Goal: Task Accomplishment & Management: Manage account settings

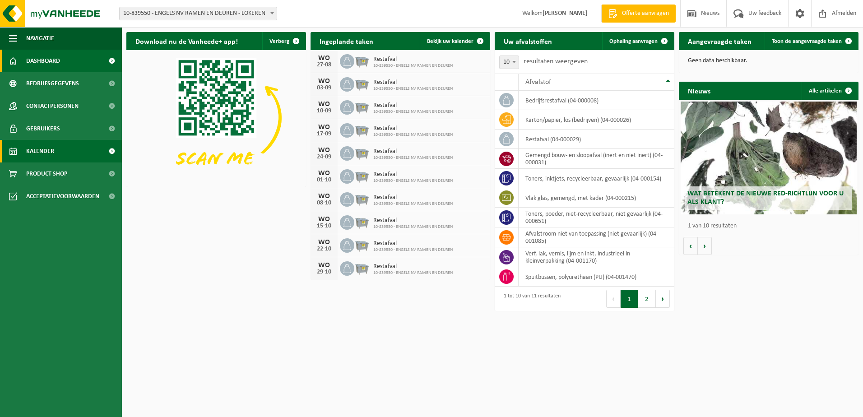
click at [47, 146] on span "Kalender" at bounding box center [40, 151] width 28 height 23
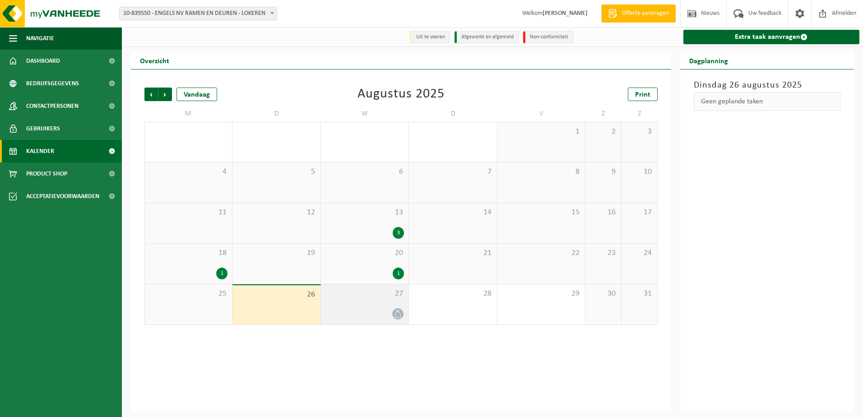
click at [363, 296] on span "27" at bounding box center [364, 294] width 78 height 10
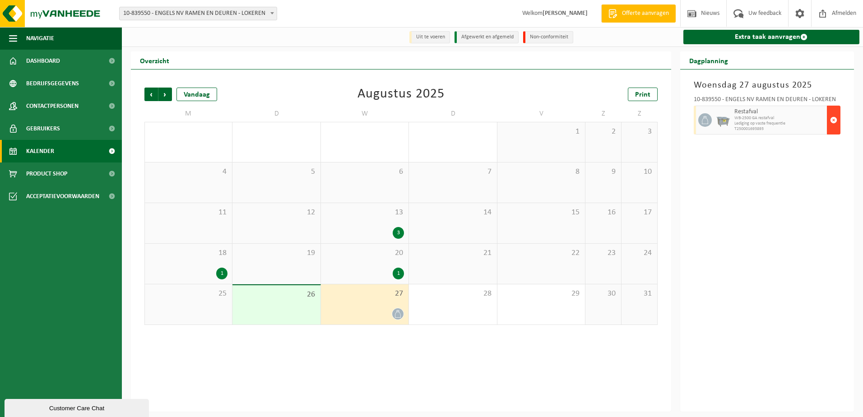
click at [832, 116] on span "button" at bounding box center [833, 120] width 7 height 18
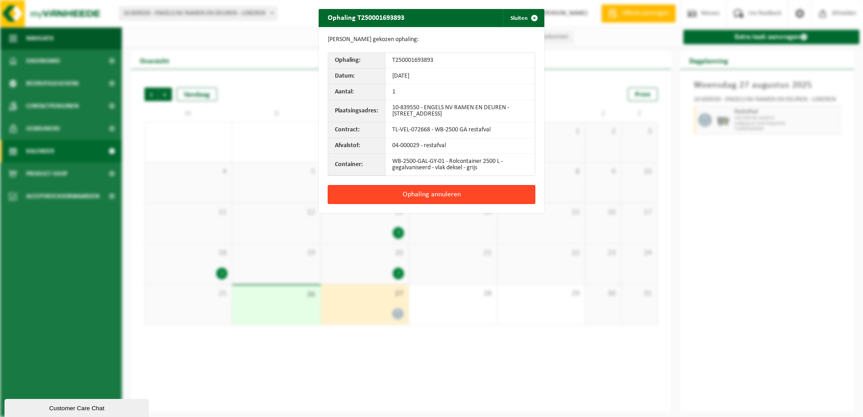
click at [401, 195] on button "Ophaling annuleren" at bounding box center [432, 194] width 208 height 19
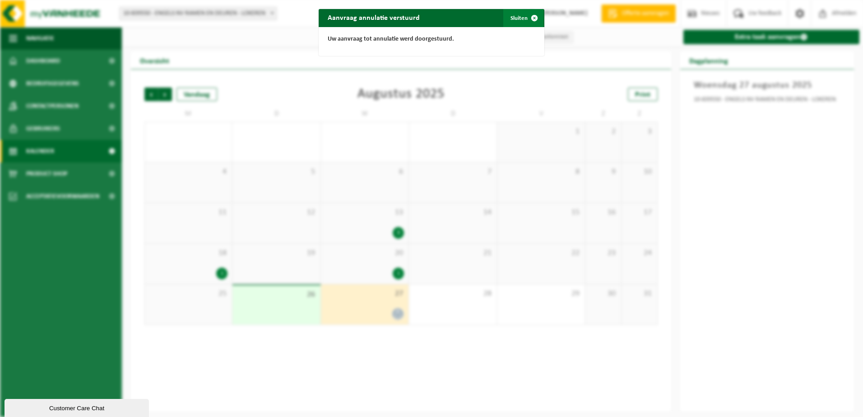
click at [527, 19] on span "button" at bounding box center [534, 18] width 18 height 18
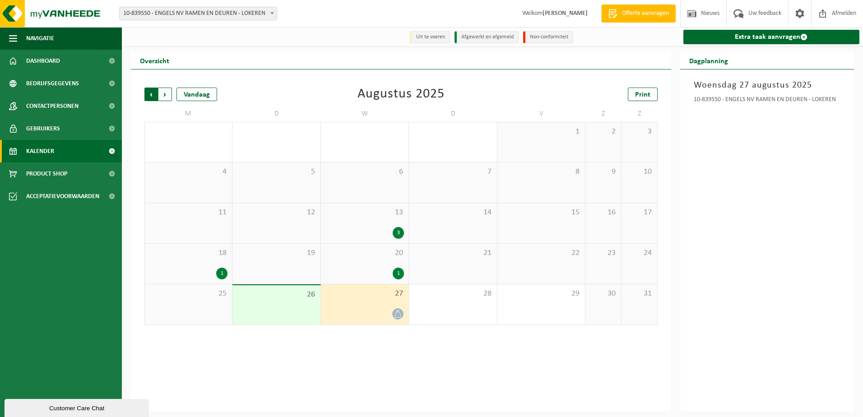
click at [162, 91] on span "Volgende" at bounding box center [165, 95] width 14 height 14
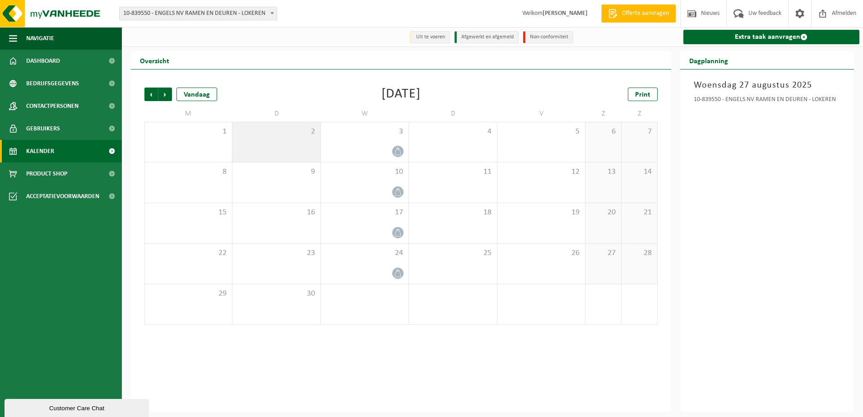
click at [299, 140] on div "2" at bounding box center [276, 142] width 88 height 40
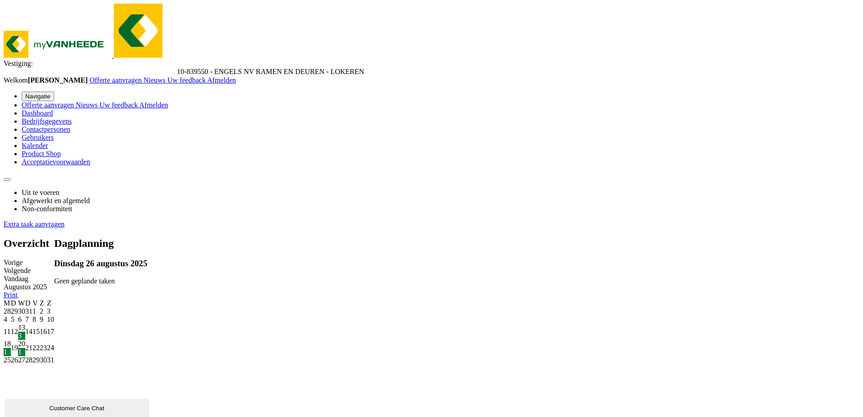
click at [31, 267] on span "Volgende" at bounding box center [17, 271] width 27 height 8
